Goal: Use online tool/utility: Utilize a website feature to perform a specific function

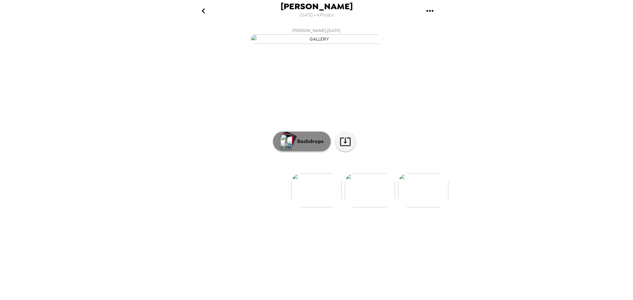
click at [310, 145] on p "Backdrops" at bounding box center [309, 142] width 30 height 8
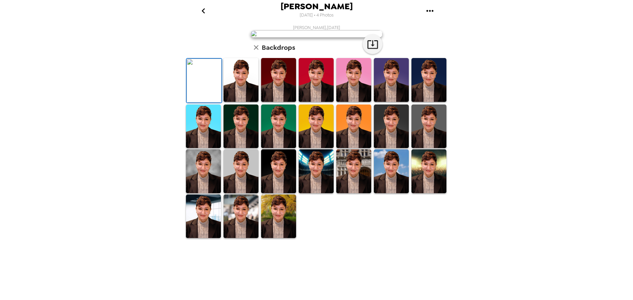
scroll to position [60, 0]
click at [425, 148] on img at bounding box center [429, 127] width 35 height 44
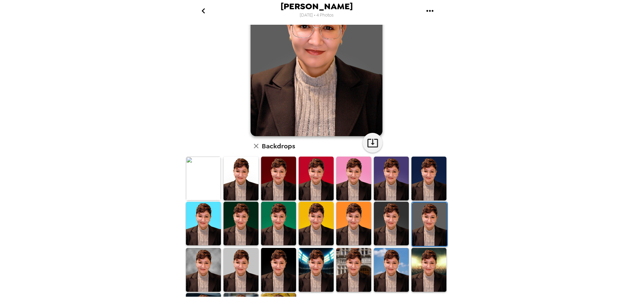
scroll to position [0, 0]
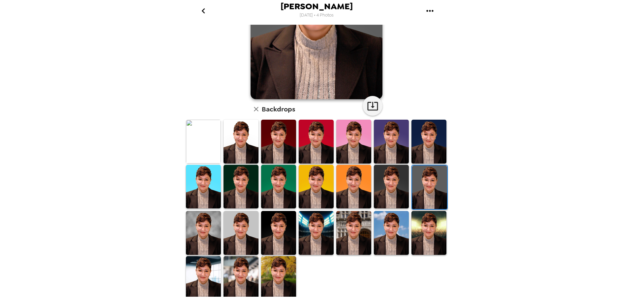
click at [274, 225] on img at bounding box center [278, 233] width 35 height 44
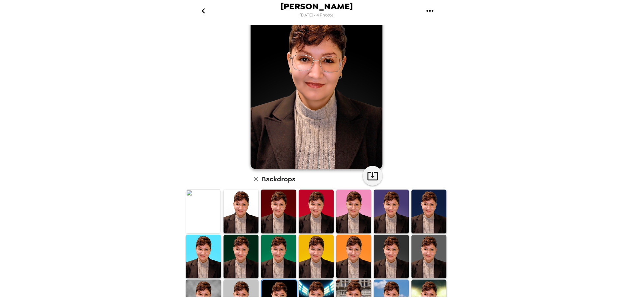
scroll to position [66, 0]
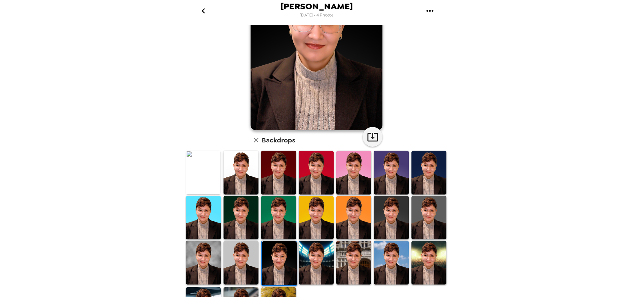
click at [251, 172] on img at bounding box center [241, 173] width 35 height 44
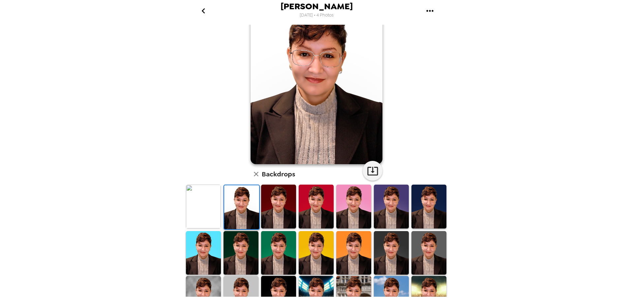
scroll to position [0, 0]
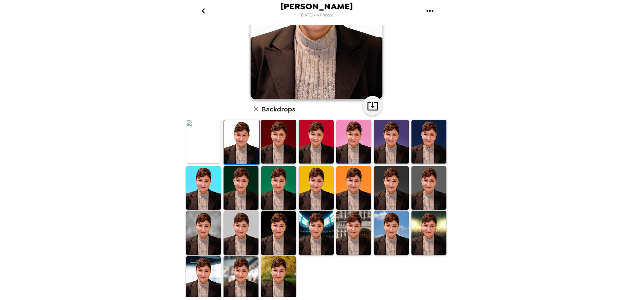
click at [245, 231] on img at bounding box center [241, 233] width 35 height 44
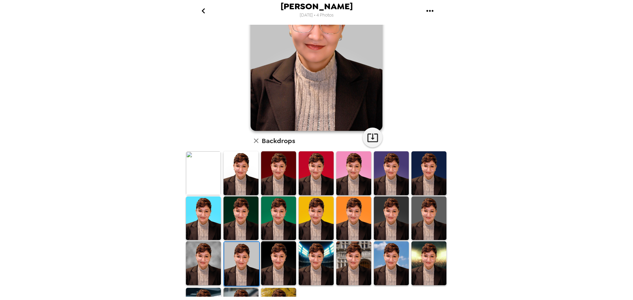
scroll to position [66, 0]
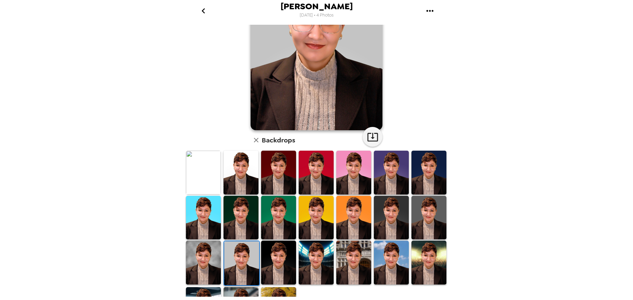
click at [206, 211] on img at bounding box center [203, 218] width 35 height 44
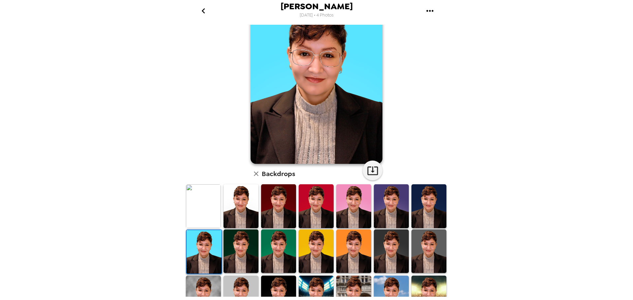
scroll to position [0, 0]
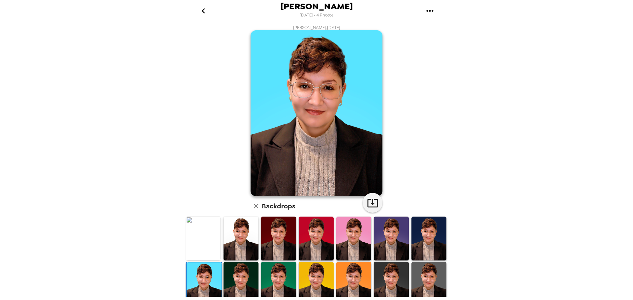
click at [271, 238] on img at bounding box center [278, 239] width 35 height 44
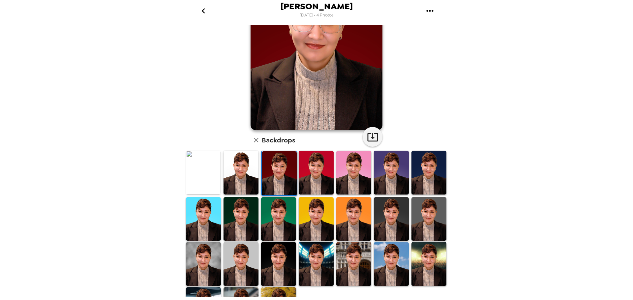
click at [311, 213] on img at bounding box center [316, 219] width 35 height 44
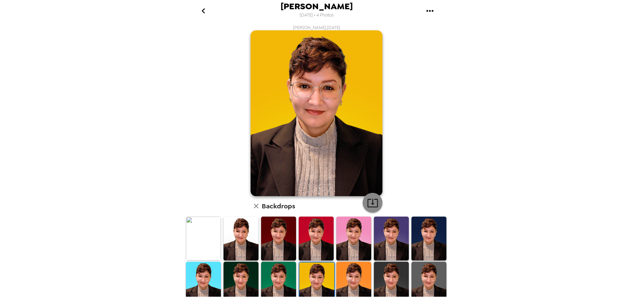
click at [369, 202] on icon "button" at bounding box center [373, 203] width 12 height 12
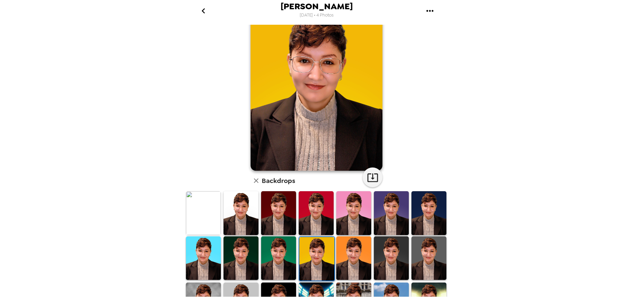
scroll to position [33, 0]
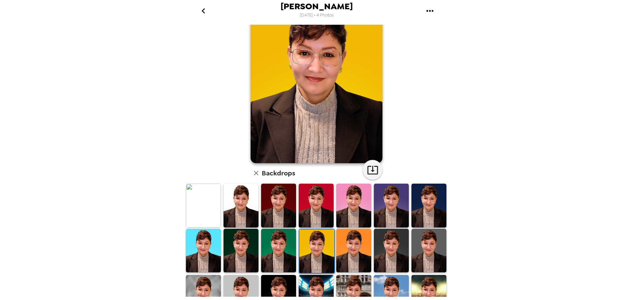
drag, startPoint x: 279, startPoint y: 215, endPoint x: 283, endPoint y: 213, distance: 4.7
click at [279, 215] on img at bounding box center [278, 206] width 35 height 44
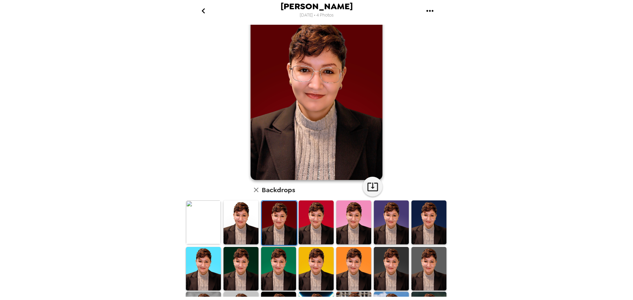
scroll to position [0, 0]
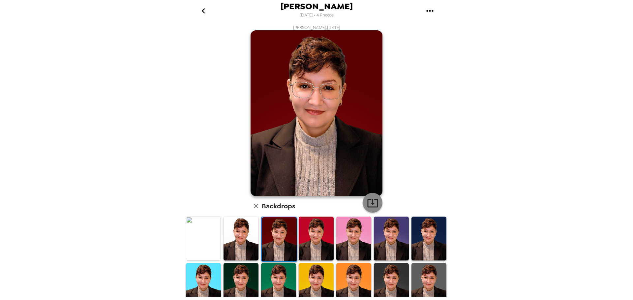
click at [374, 207] on icon "button" at bounding box center [372, 203] width 11 height 9
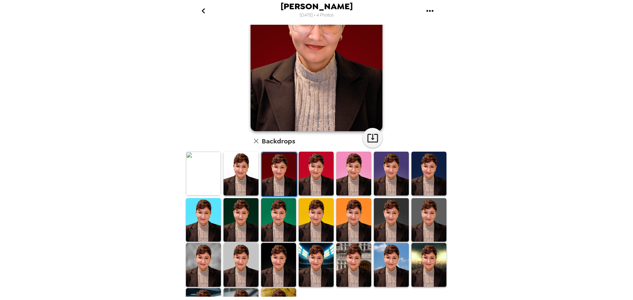
scroll to position [66, 0]
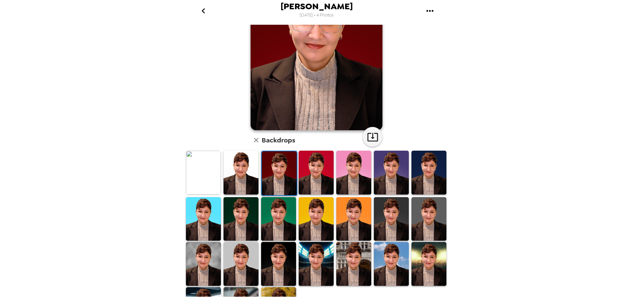
click at [243, 179] on img at bounding box center [241, 173] width 35 height 44
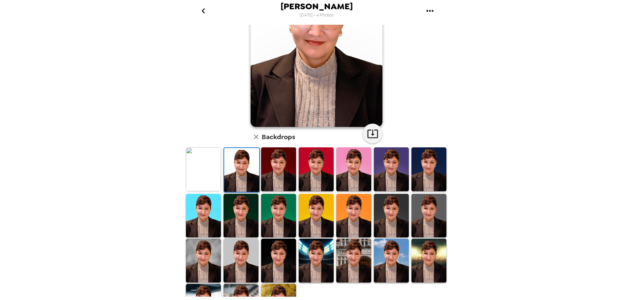
scroll to position [31, 0]
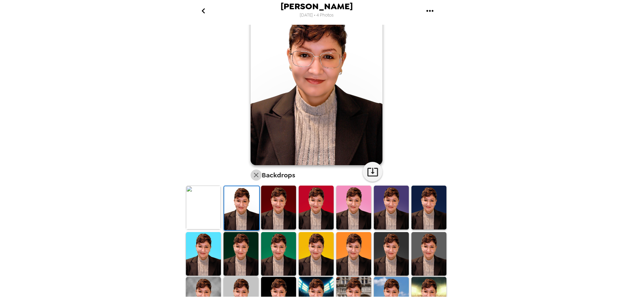
click at [255, 173] on icon "button" at bounding box center [256, 175] width 8 height 8
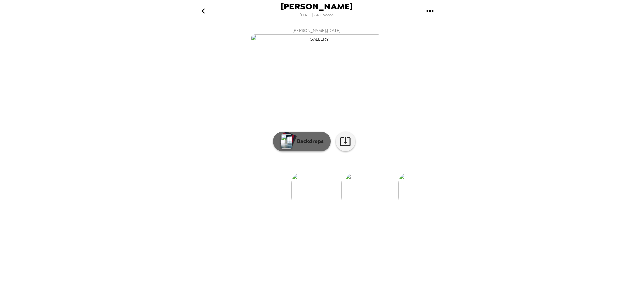
click at [303, 145] on p "Backdrops" at bounding box center [309, 142] width 30 height 8
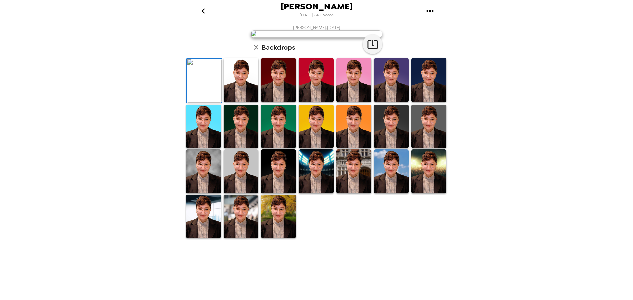
scroll to position [97, 0]
click at [396, 148] on img at bounding box center [391, 127] width 35 height 44
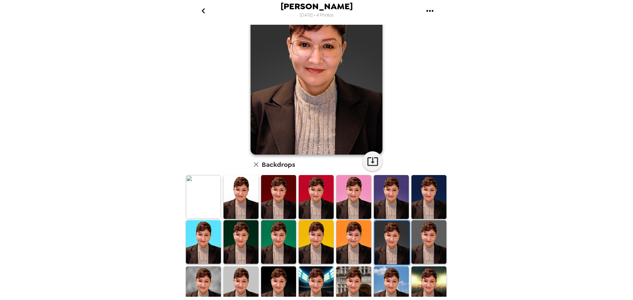
scroll to position [0, 0]
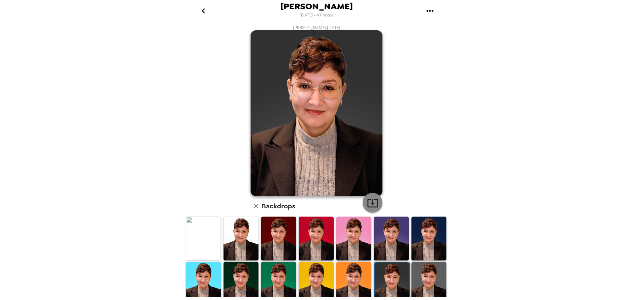
click at [371, 199] on icon "button" at bounding box center [373, 203] width 12 height 12
